Goal: Navigation & Orientation: Find specific page/section

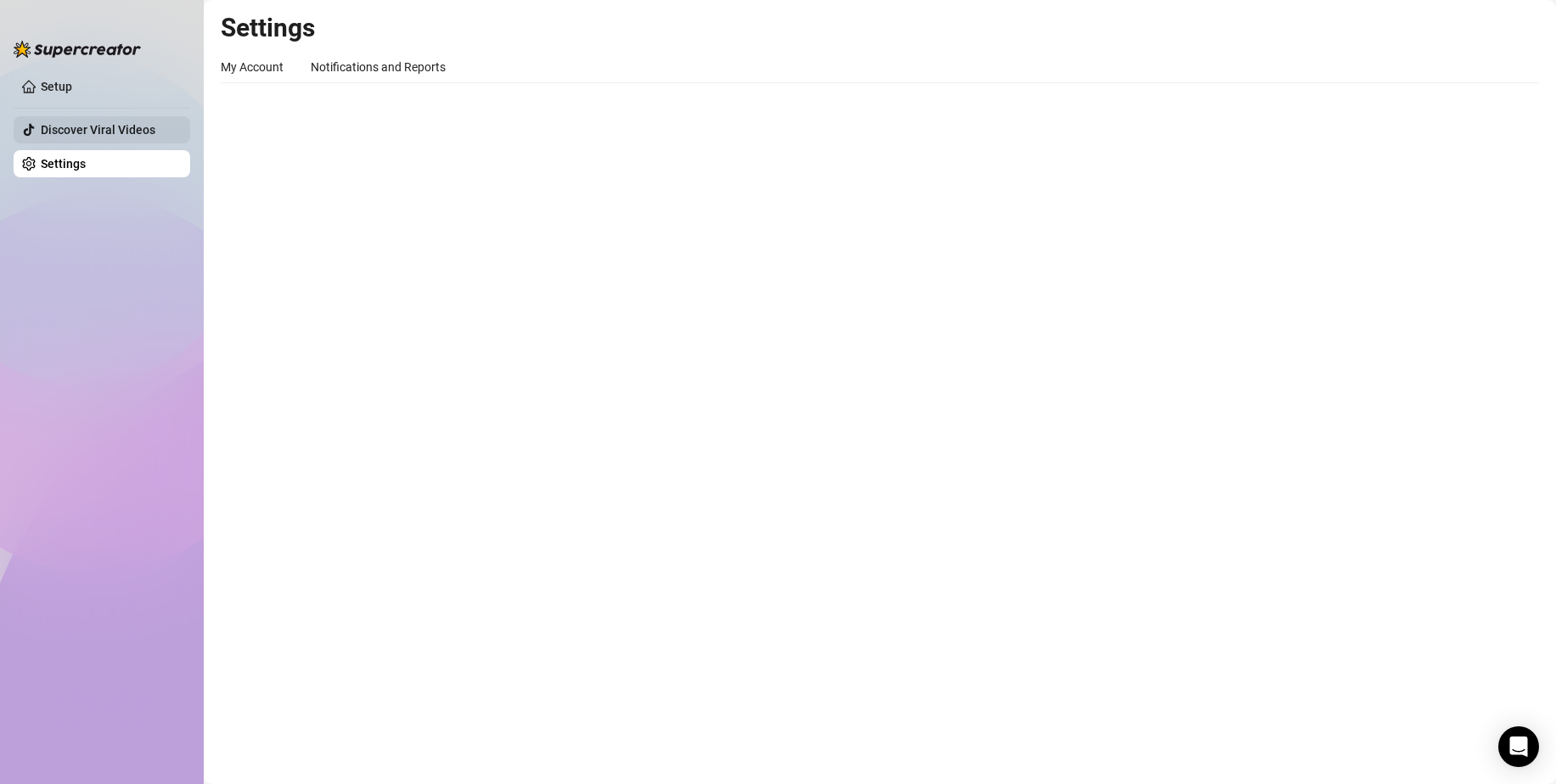
click at [63, 130] on link "Discover Viral Videos" at bounding box center [98, 130] width 115 height 13
